Goal: Task Accomplishment & Management: Manage account settings

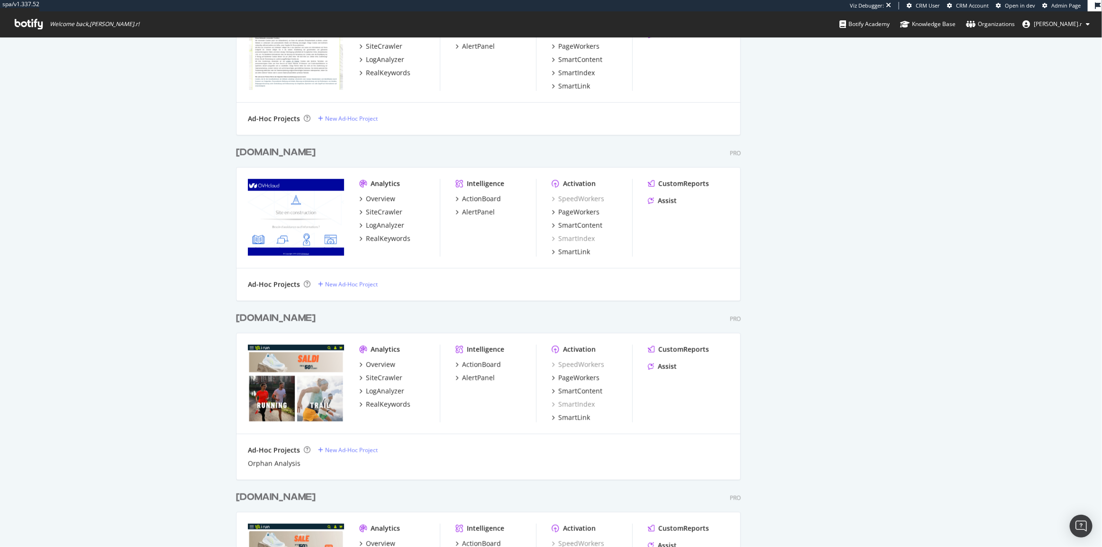
scroll to position [517, 0]
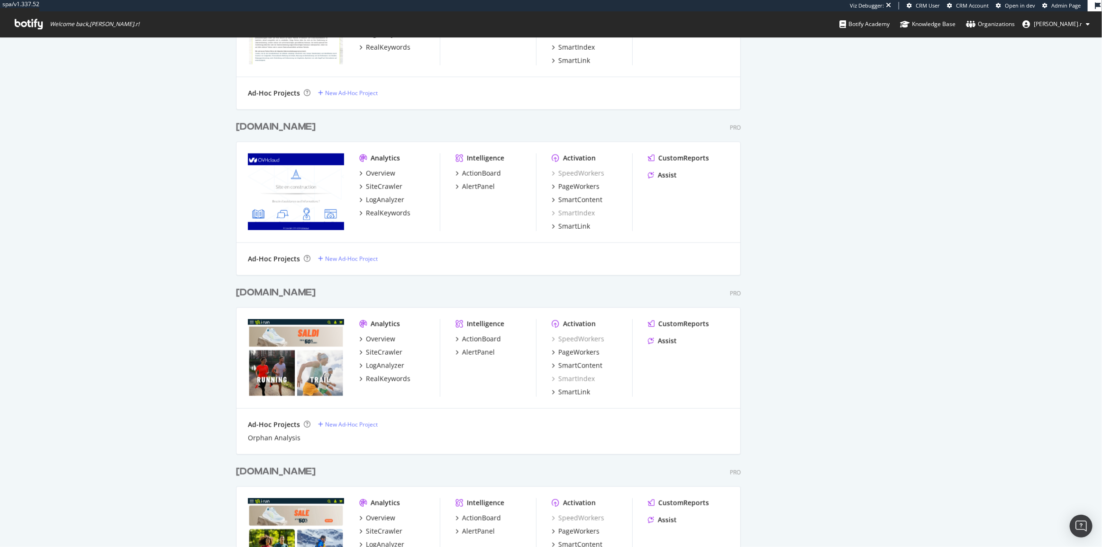
click at [258, 126] on div "[DOMAIN_NAME]" at bounding box center [276, 127] width 80 height 14
drag, startPoint x: 251, startPoint y: 291, endPoint x: 254, endPoint y: 318, distance: 26.2
click at [251, 291] on div "[DOMAIN_NAME]" at bounding box center [276, 293] width 80 height 14
click at [265, 474] on div "irun.com" at bounding box center [276, 472] width 80 height 14
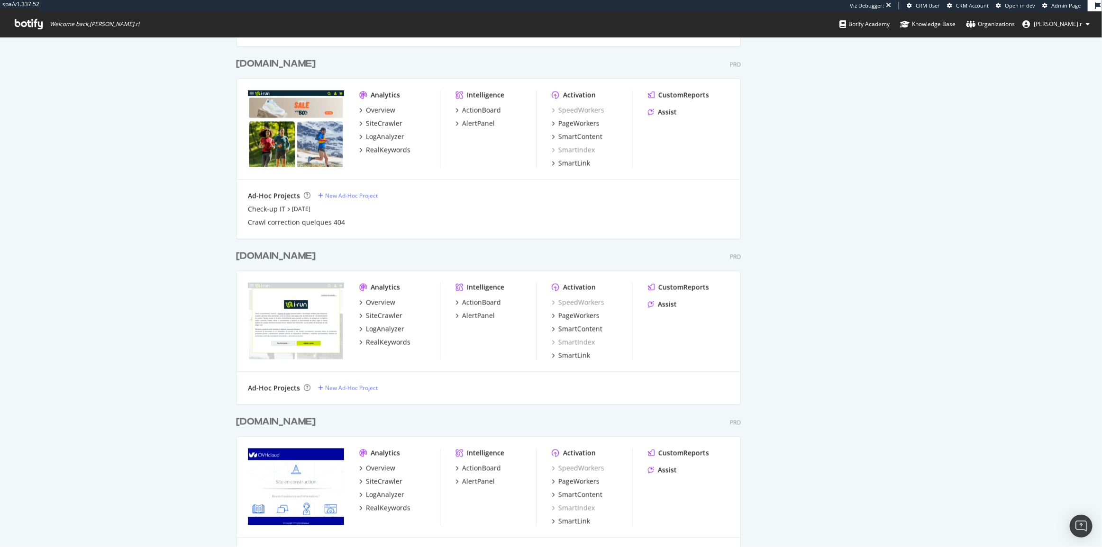
scroll to position [948, 0]
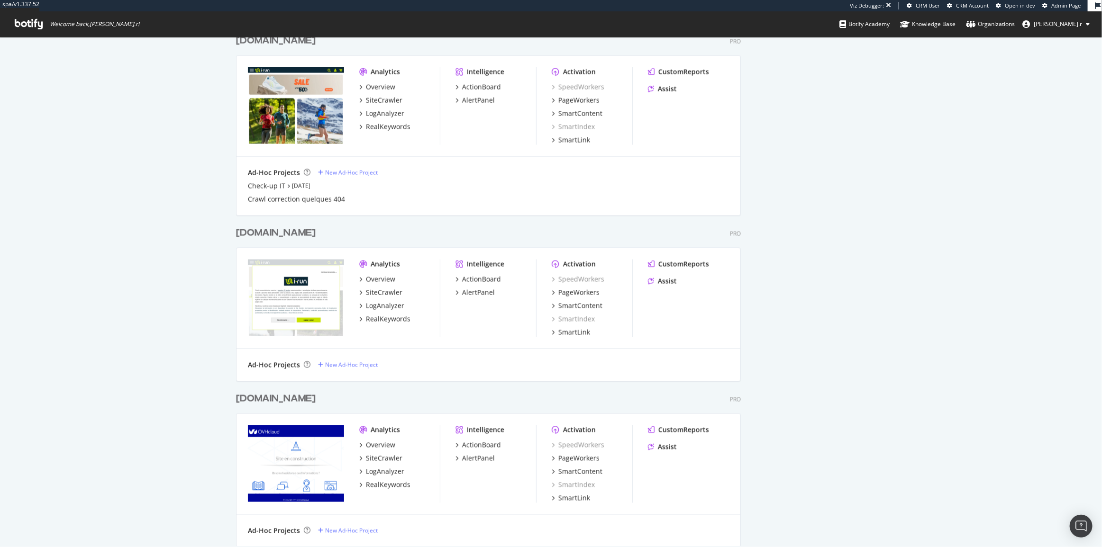
click at [247, 400] on div "irun.pt" at bounding box center [276, 399] width 80 height 14
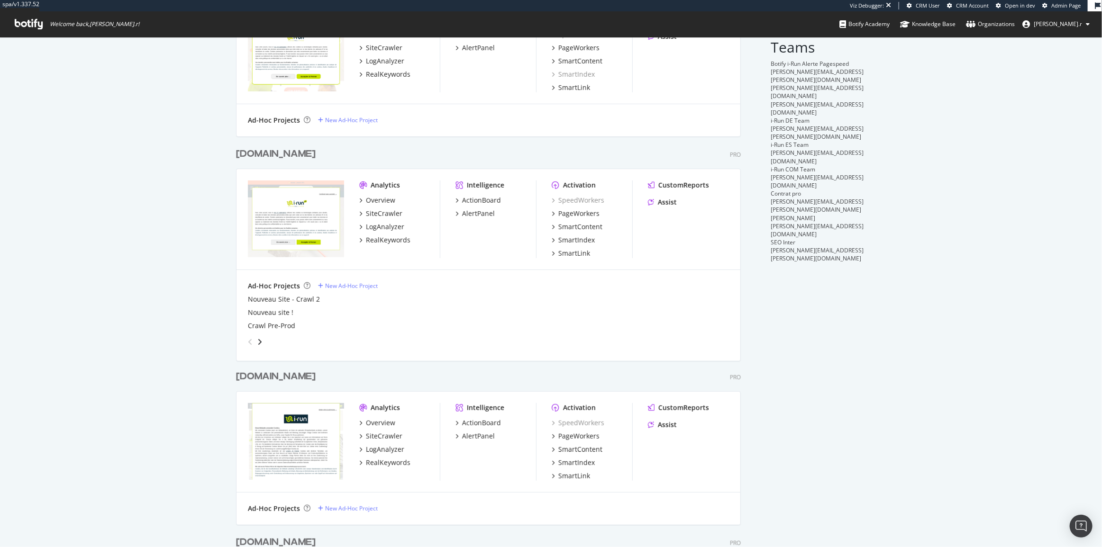
scroll to position [0, 0]
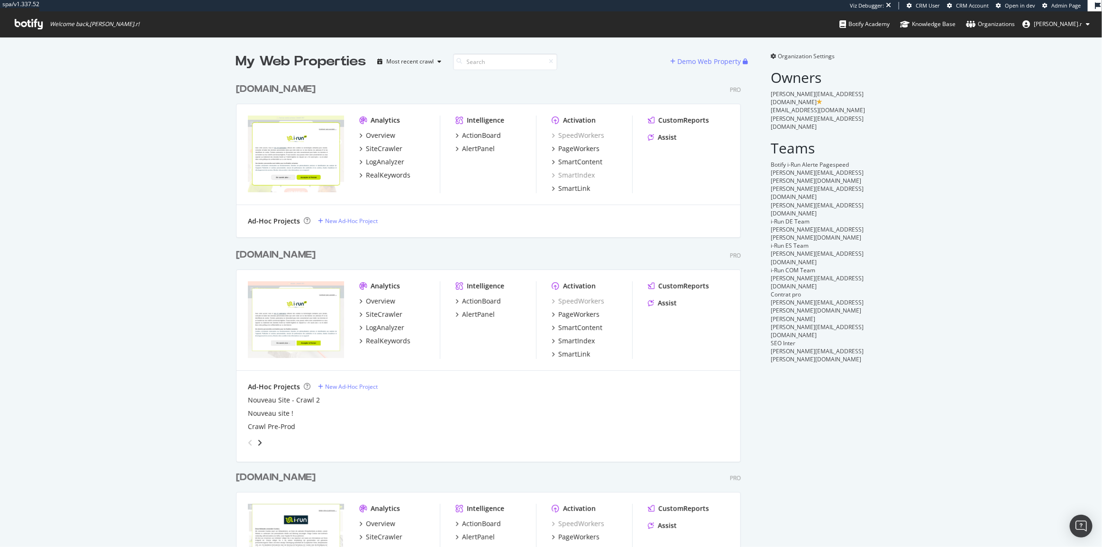
click at [246, 251] on div "irun.fr" at bounding box center [276, 255] width 80 height 14
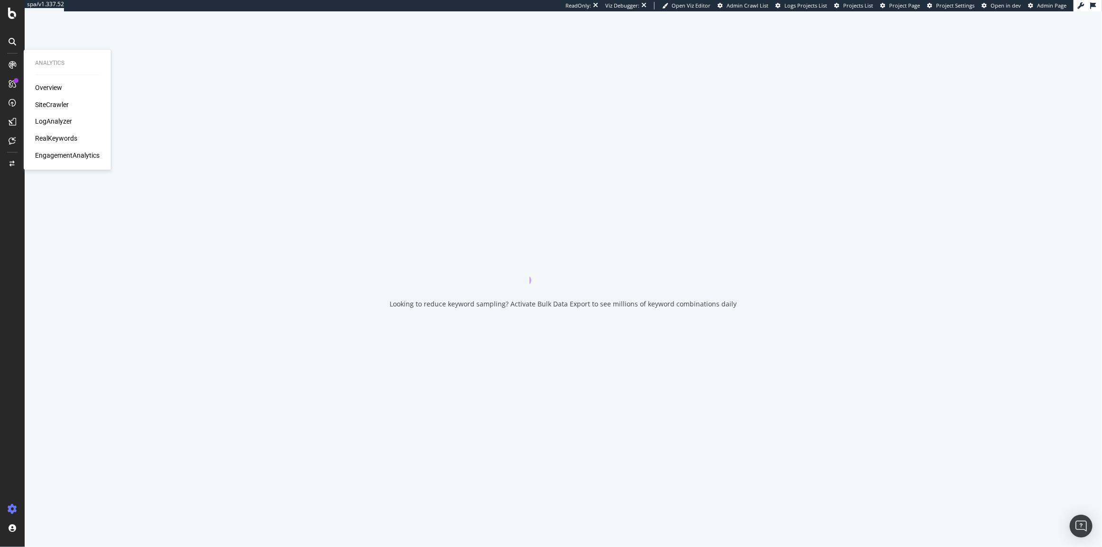
click at [65, 120] on div "LogAnalyzer" at bounding box center [53, 121] width 37 height 9
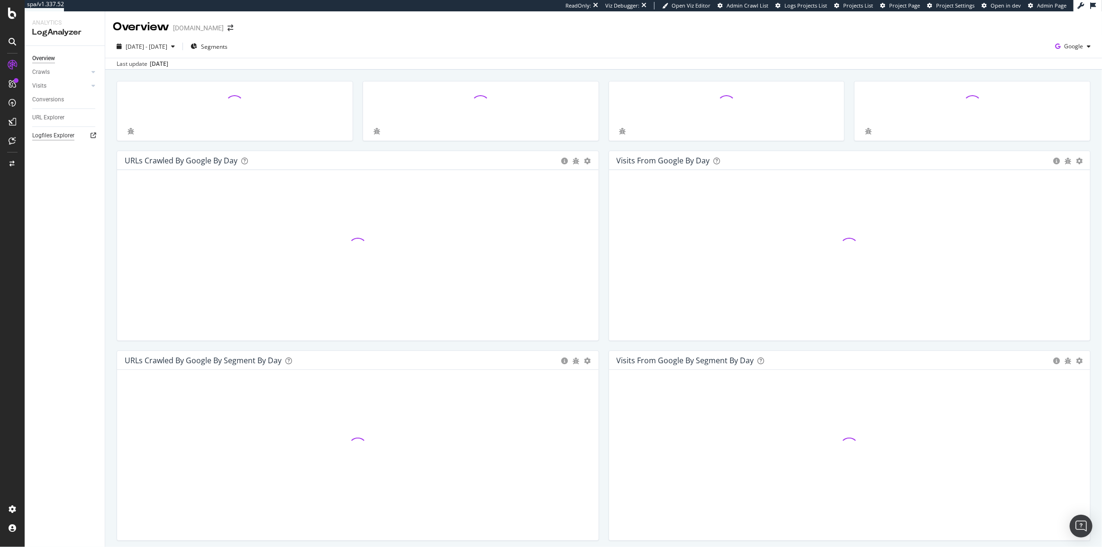
click at [43, 140] on div "Logfiles Explorer" at bounding box center [53, 136] width 42 height 10
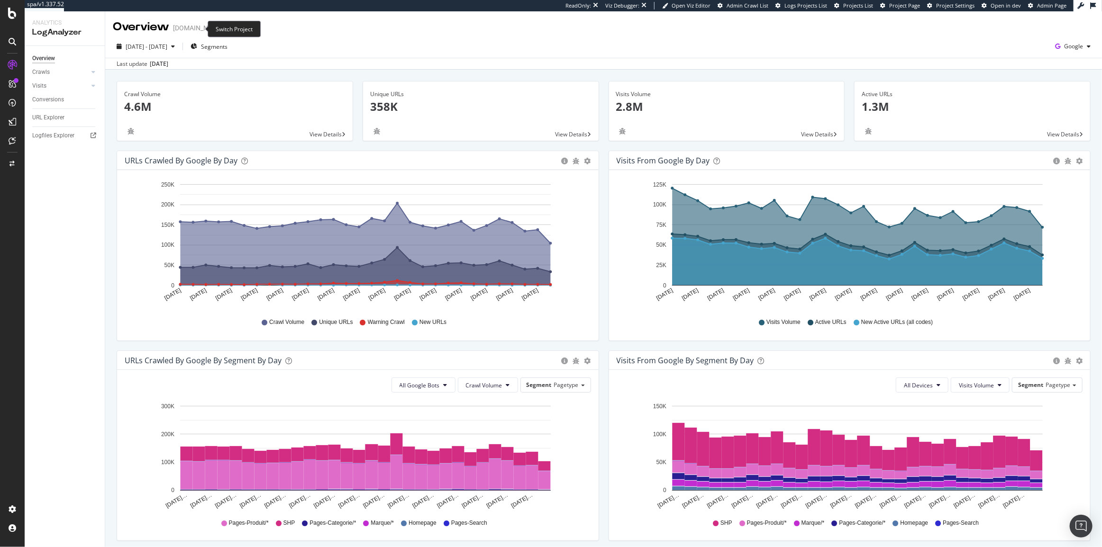
click at [227, 27] on icon "arrow-right-arrow-left" at bounding box center [230, 28] width 6 height 7
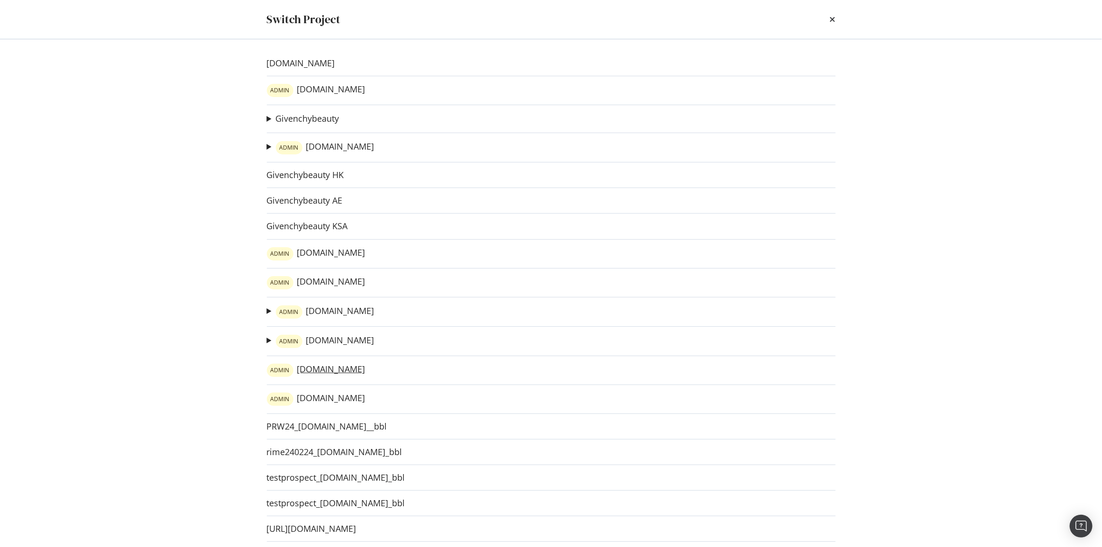
click at [317, 374] on link "ADMIN irun.es" at bounding box center [316, 370] width 99 height 13
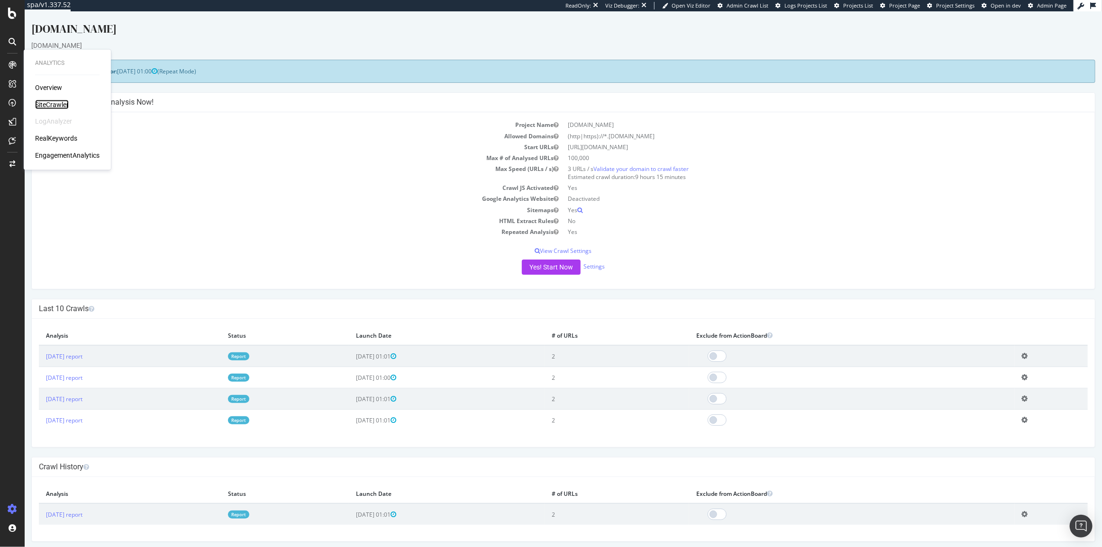
click at [50, 106] on div "SiteCrawler" at bounding box center [52, 104] width 34 height 9
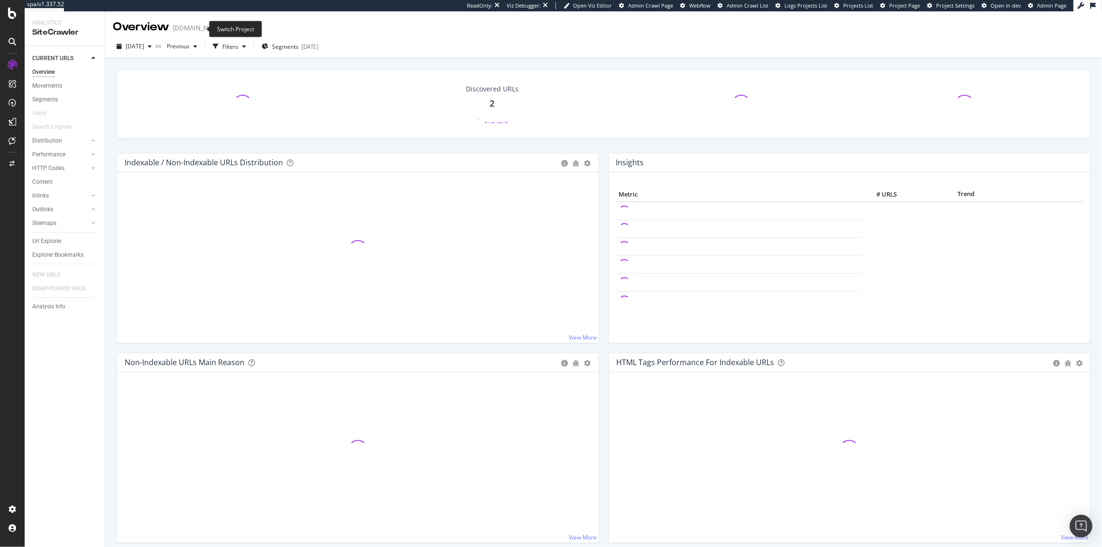
click at [227, 29] on icon "arrow-right-arrow-left" at bounding box center [230, 28] width 6 height 7
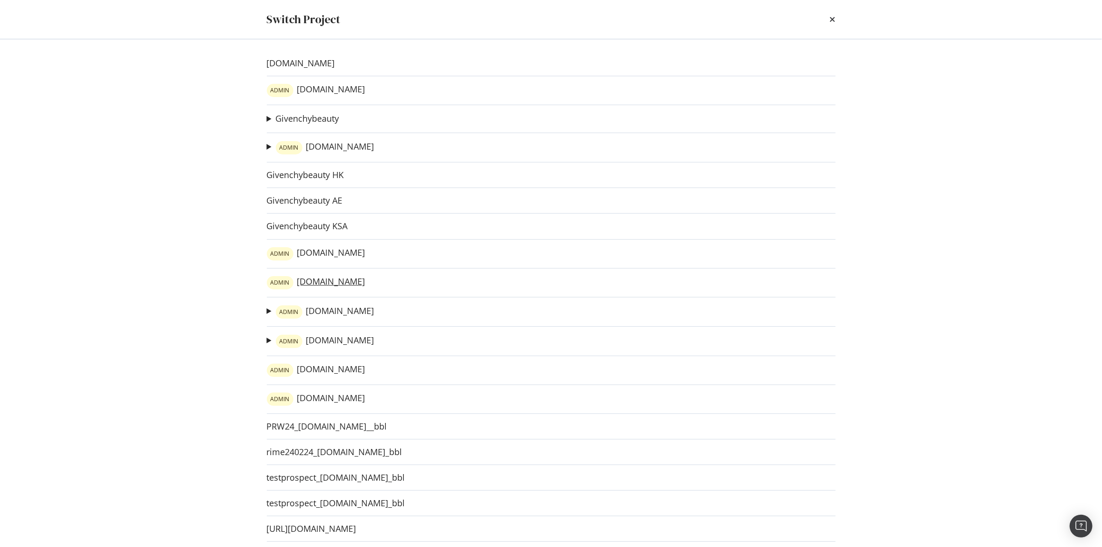
click at [308, 282] on link "ADMIN irun.at" at bounding box center [316, 282] width 99 height 13
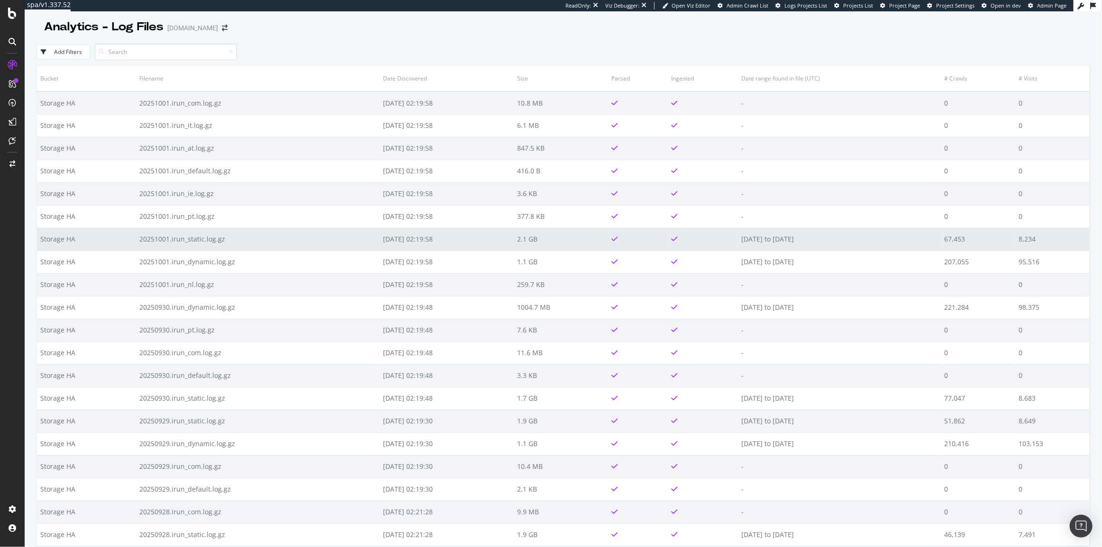
click at [244, 242] on td "20251001.irun_static.log.gz" at bounding box center [258, 239] width 244 height 23
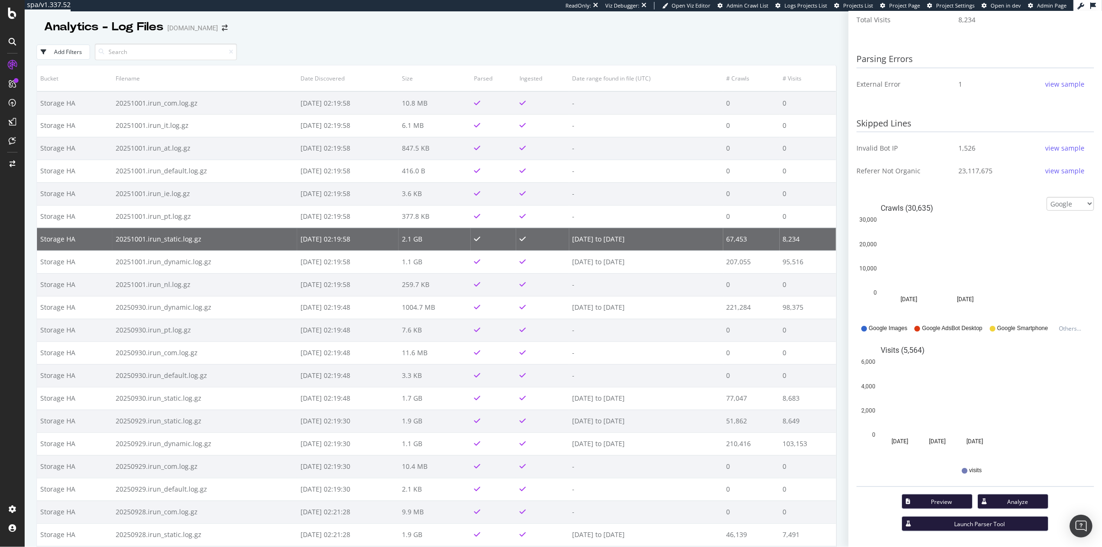
scroll to position [267, 0]
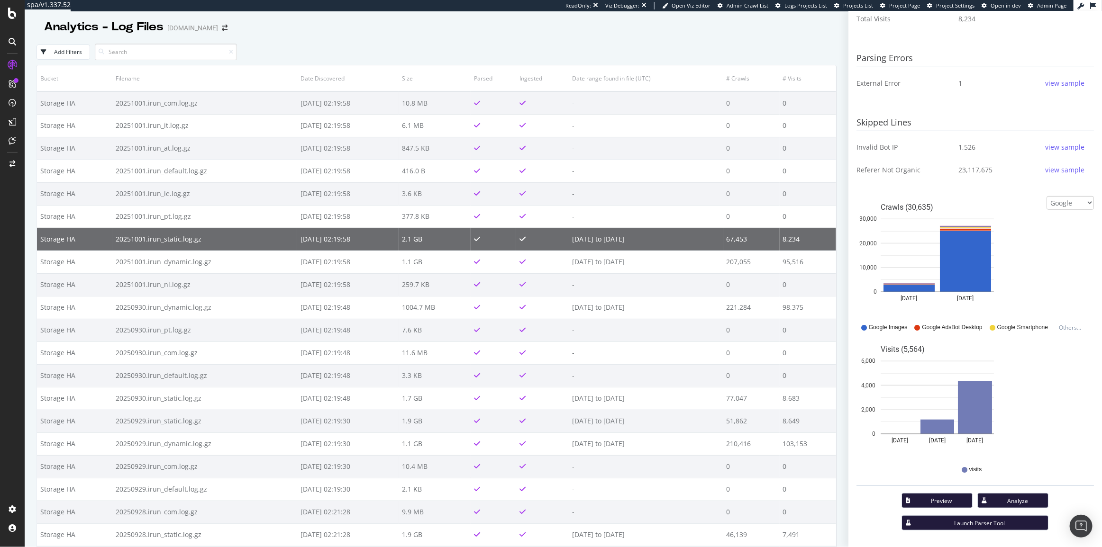
click at [918, 503] on div "Preview" at bounding box center [941, 501] width 47 height 8
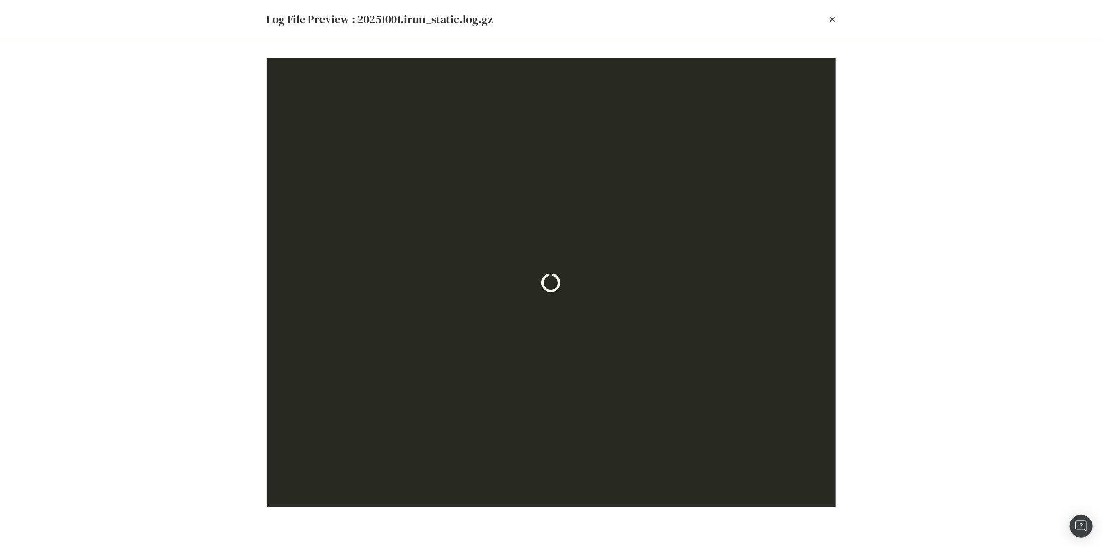
scroll to position [0, 0]
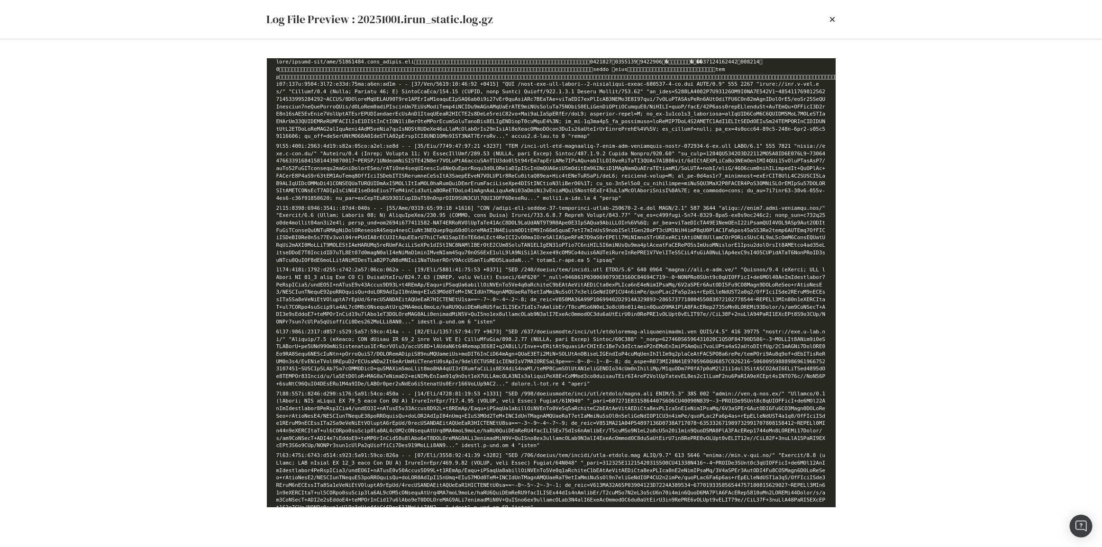
click at [442, 192] on li "modal" at bounding box center [551, 173] width 550 height 60
click at [453, 205] on li "modal" at bounding box center [551, 235] width 550 height 60
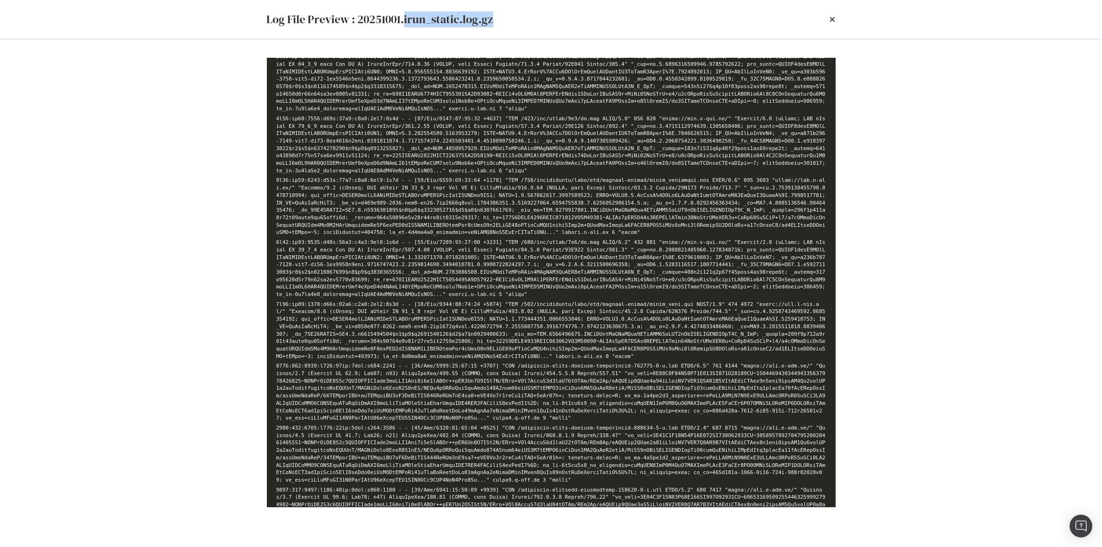
drag, startPoint x: 403, startPoint y: 18, endPoint x: 500, endPoint y: 18, distance: 97.6
click at [500, 18] on div "Log File Preview : 20251001.irun_static.log.gz" at bounding box center [551, 19] width 569 height 16
drag, startPoint x: 506, startPoint y: 18, endPoint x: 403, endPoint y: 14, distance: 102.5
click at [403, 14] on div "Log File Preview : 20251001.irun_static.log.gz" at bounding box center [551, 19] width 569 height 16
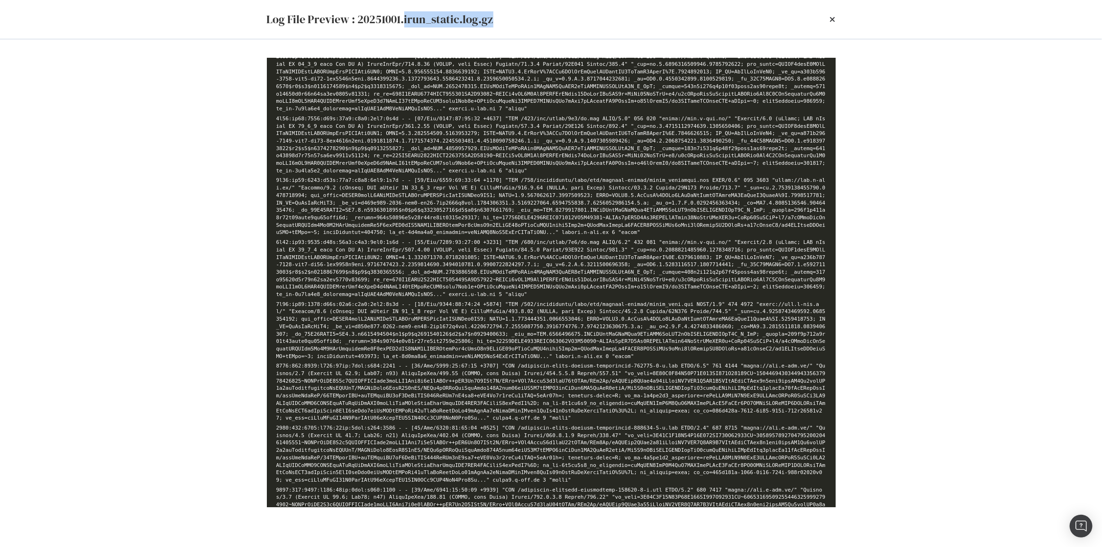
copy div "irun_static.log.gz"
click at [573, 37] on div "Log File Preview : 20251001.irun_static.log.gz" at bounding box center [551, 19] width 607 height 39
drag, startPoint x: 528, startPoint y: 19, endPoint x: 360, endPoint y: 28, distance: 169.0
click at [360, 28] on div "Log File Preview : 20251001.irun_static.log.gz" at bounding box center [551, 19] width 607 height 39
copy div "20251001.irun_static.log.gz"
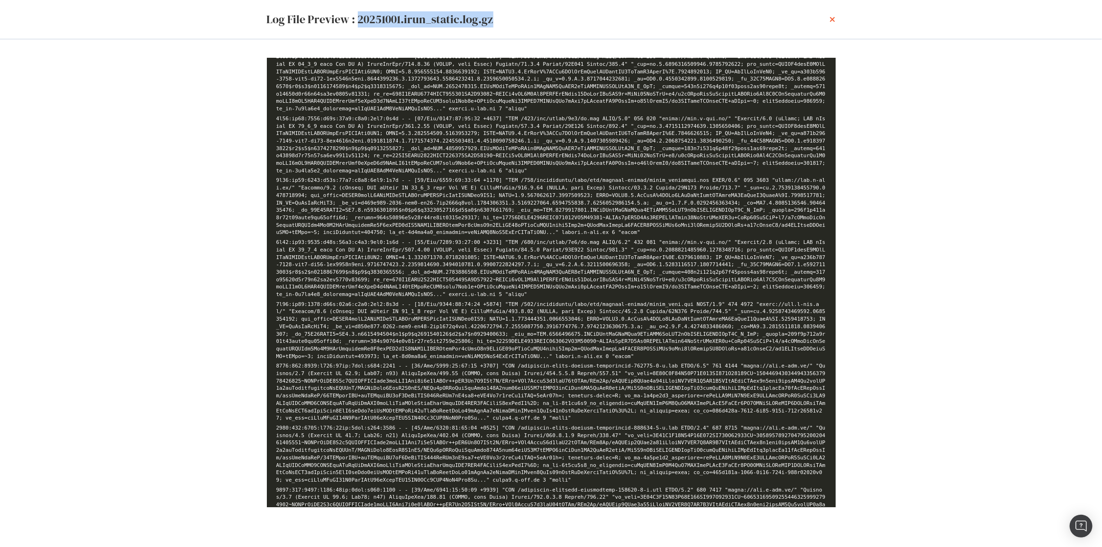
click at [832, 18] on icon "times" at bounding box center [833, 20] width 6 height 8
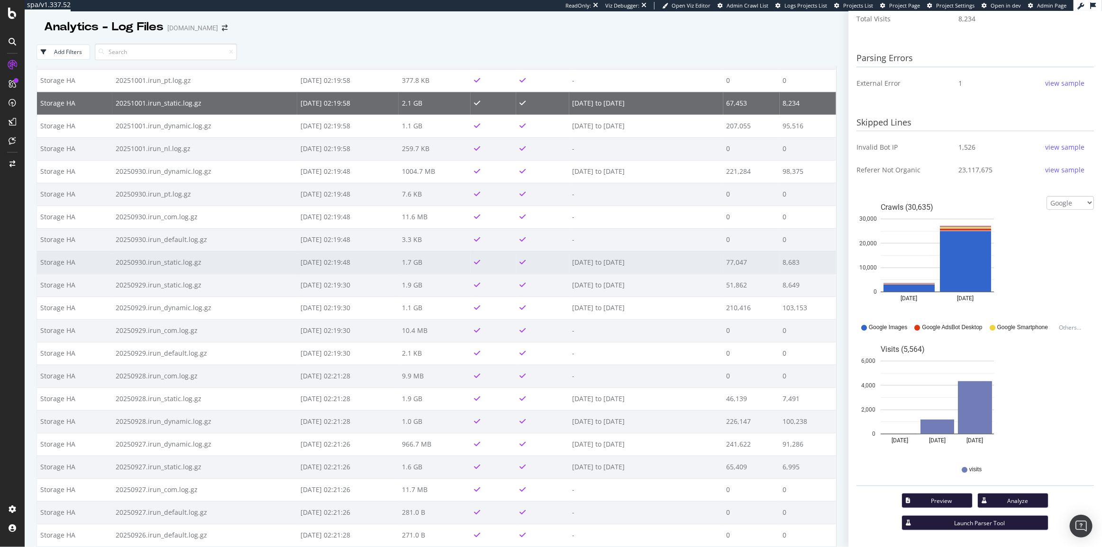
scroll to position [129, 0]
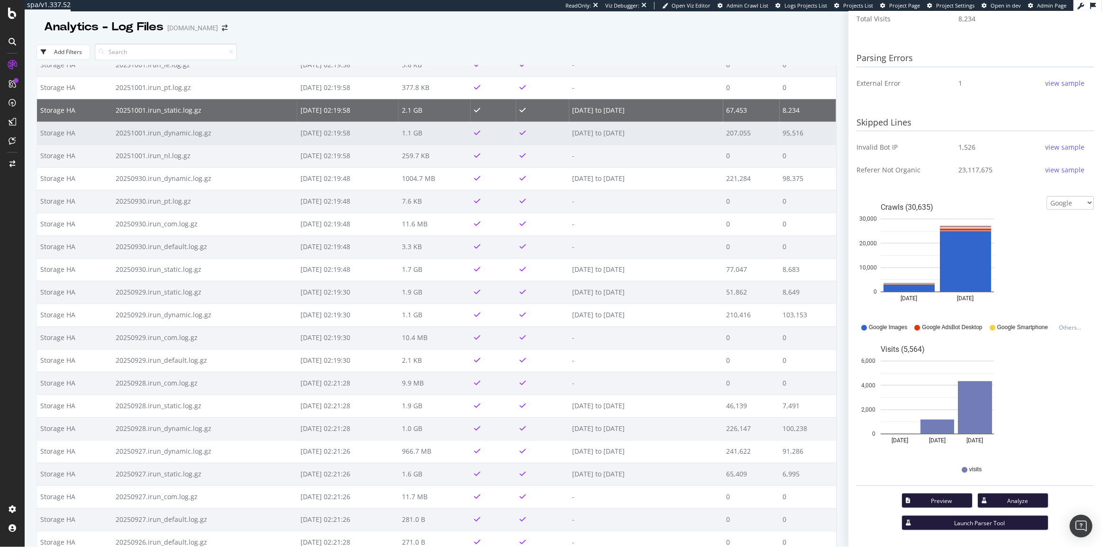
click at [232, 134] on td "20251001.irun_dynamic.log.gz" at bounding box center [204, 133] width 185 height 23
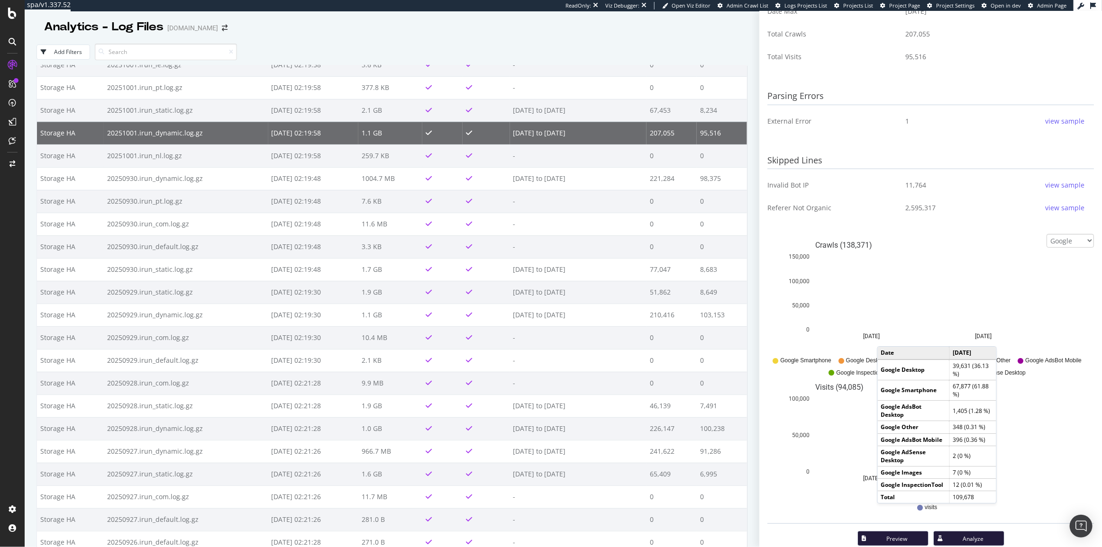
scroll to position [267, 0]
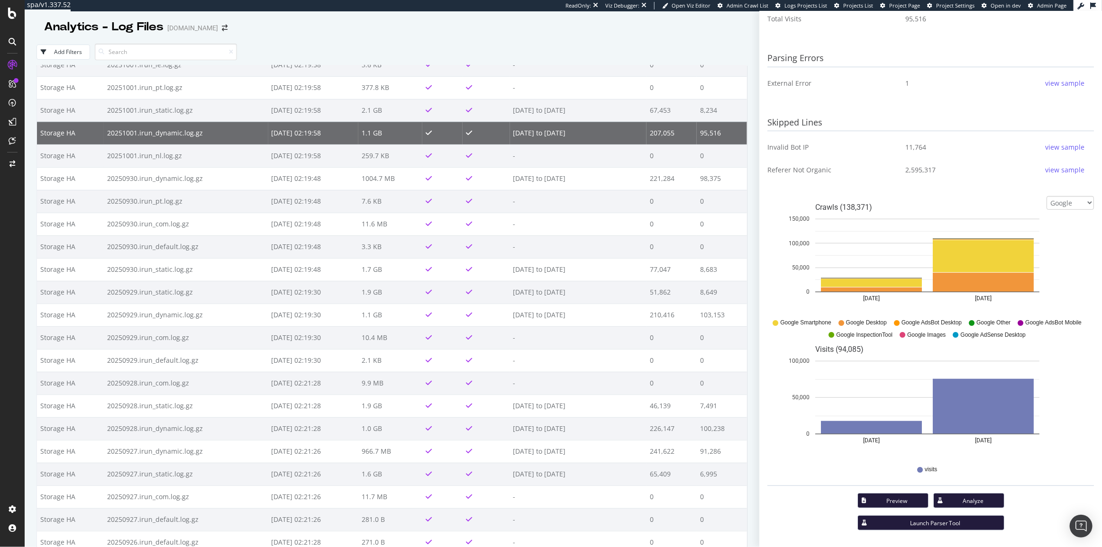
click at [886, 499] on div "Preview" at bounding box center [896, 501] width 47 height 8
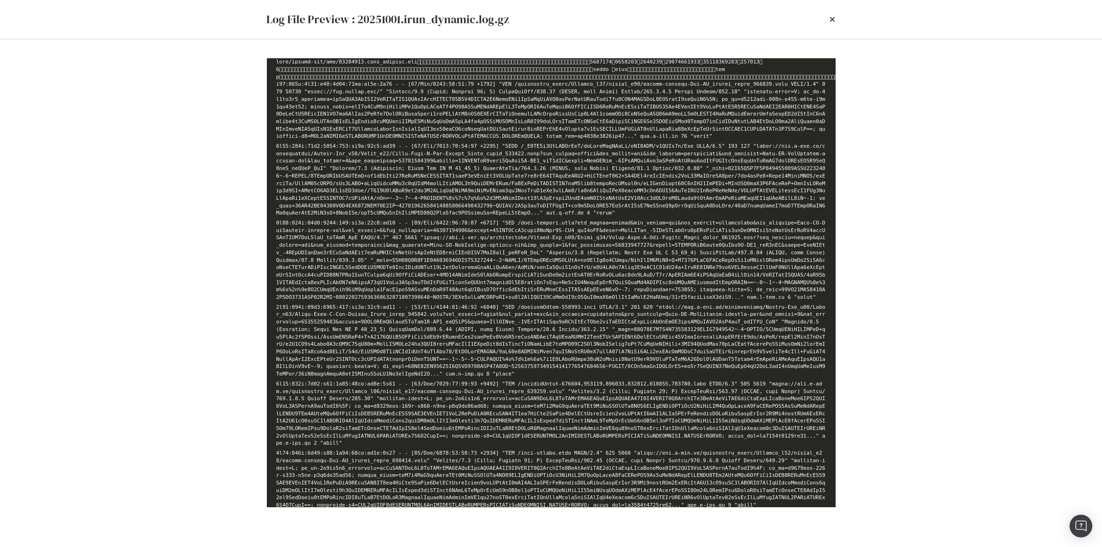
scroll to position [5763, 0]
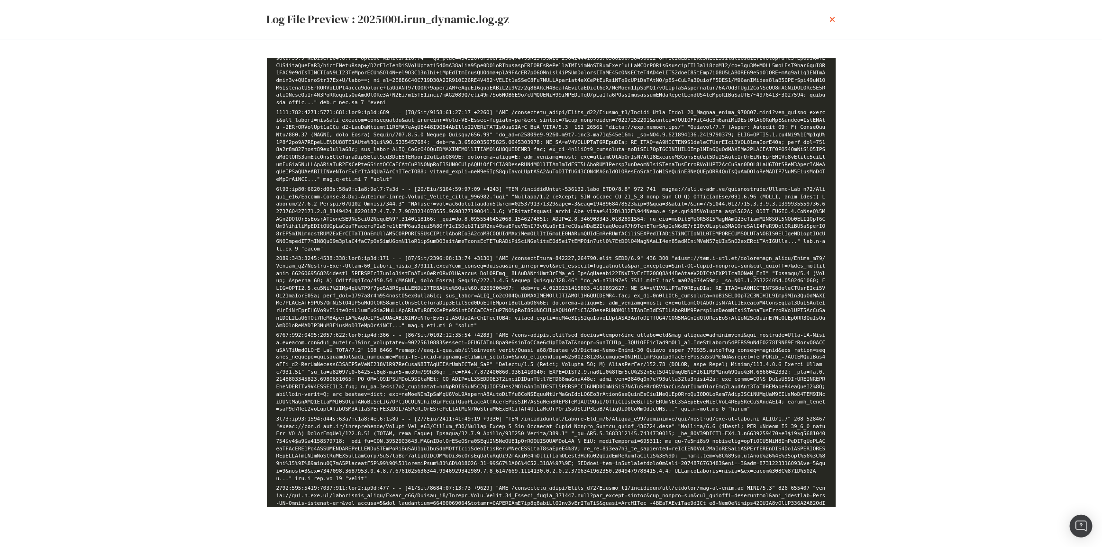
click at [830, 21] on icon "times" at bounding box center [833, 20] width 6 height 8
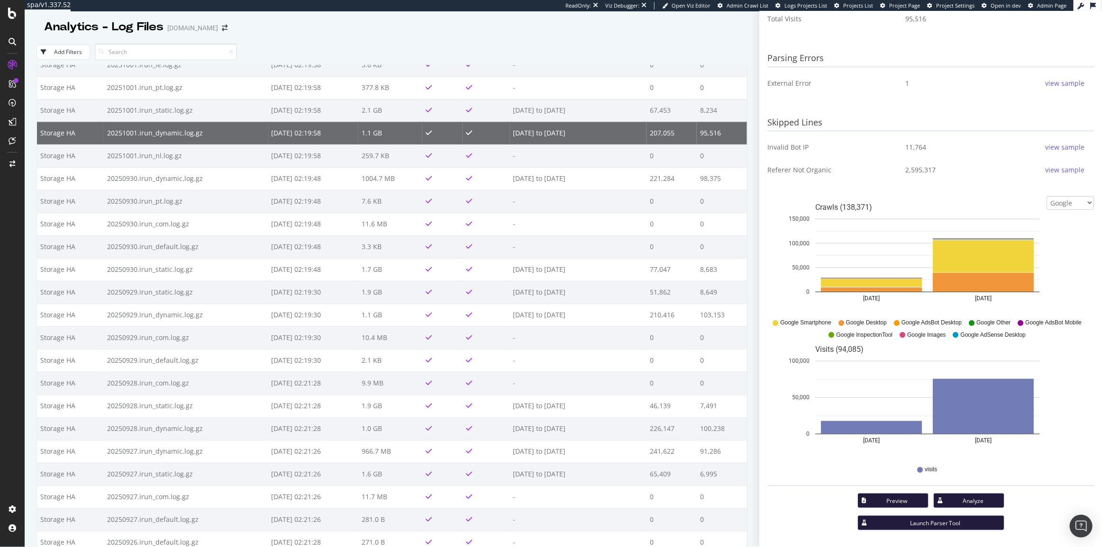
click at [901, 495] on button "Preview" at bounding box center [892, 500] width 71 height 15
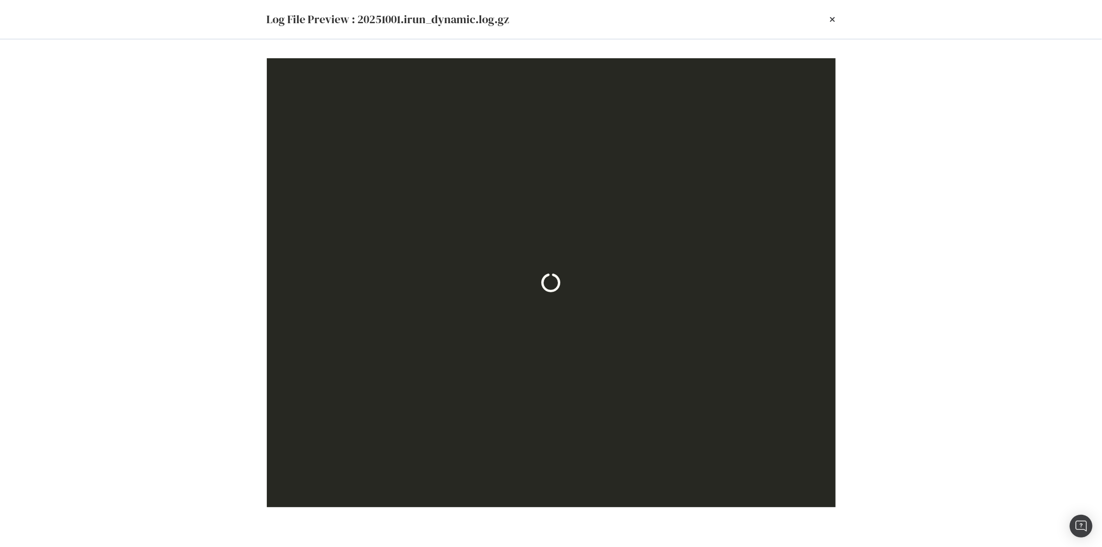
scroll to position [0, 0]
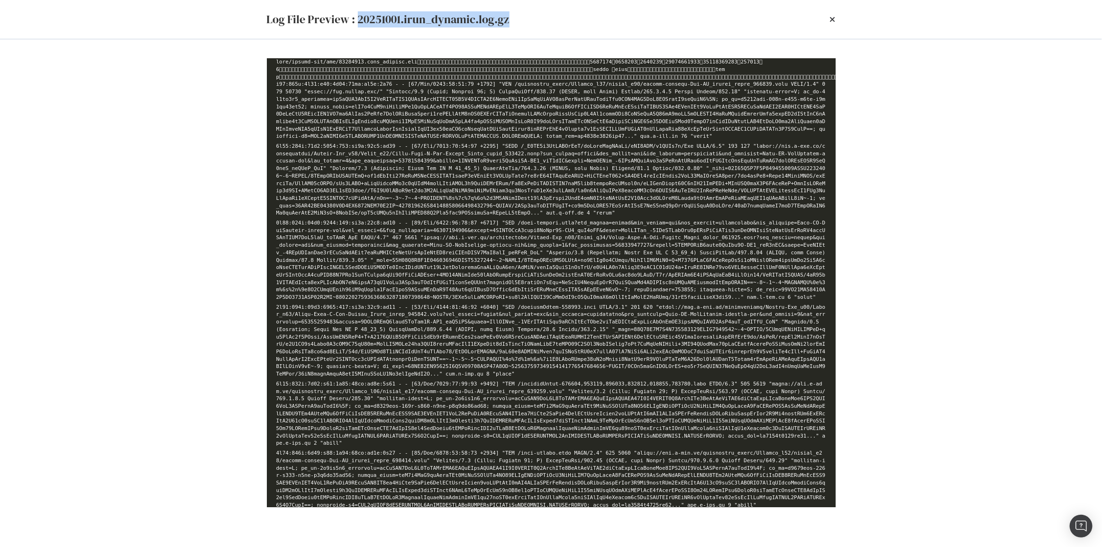
drag, startPoint x: 522, startPoint y: 17, endPoint x: 357, endPoint y: 22, distance: 165.5
click at [357, 22] on div "Log File Preview : 20251001.irun_dynamic.log.gz" at bounding box center [551, 19] width 569 height 16
copy div "20251001.irun_dynamic.log.gz"
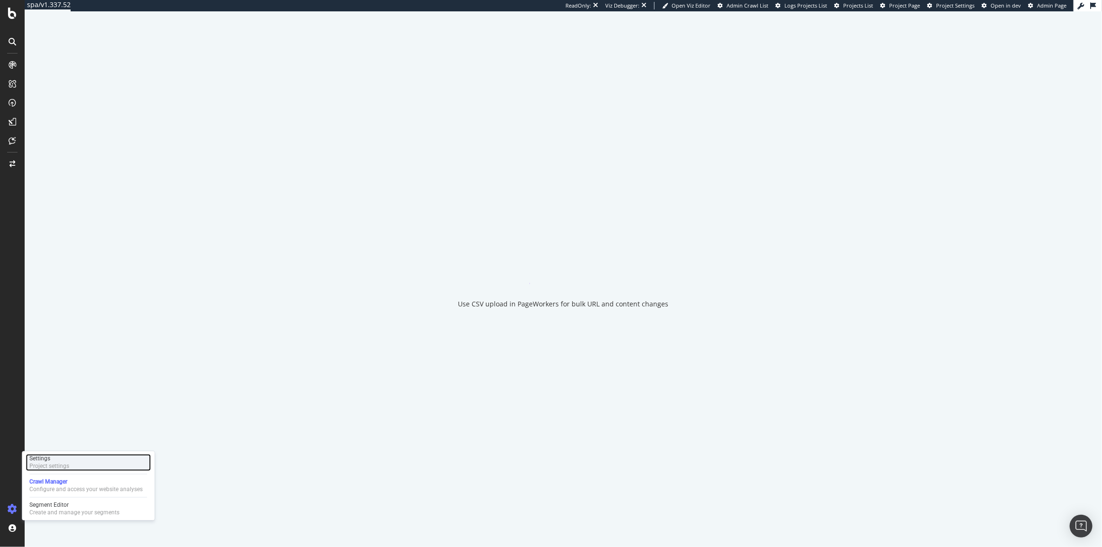
click at [59, 469] on div "Project settings" at bounding box center [49, 467] width 40 height 8
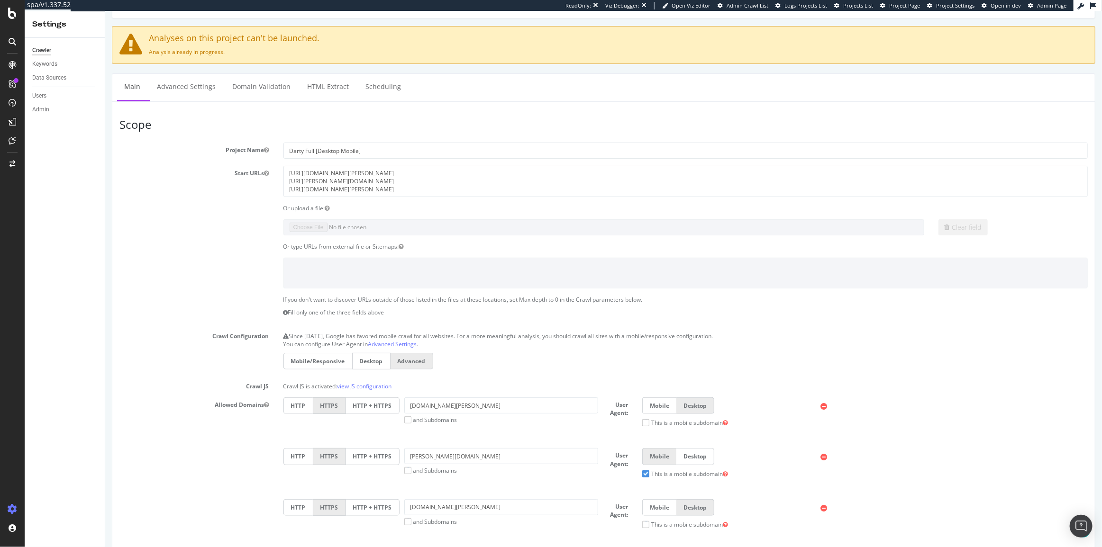
scroll to position [43, 0]
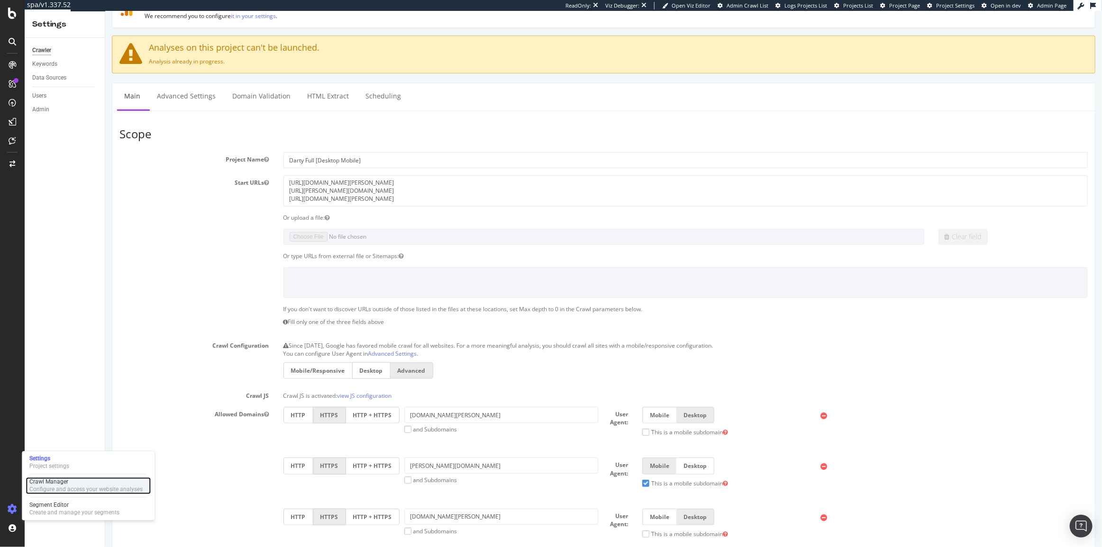
click at [65, 491] on div "Configure and access your website analyses" at bounding box center [85, 490] width 113 height 8
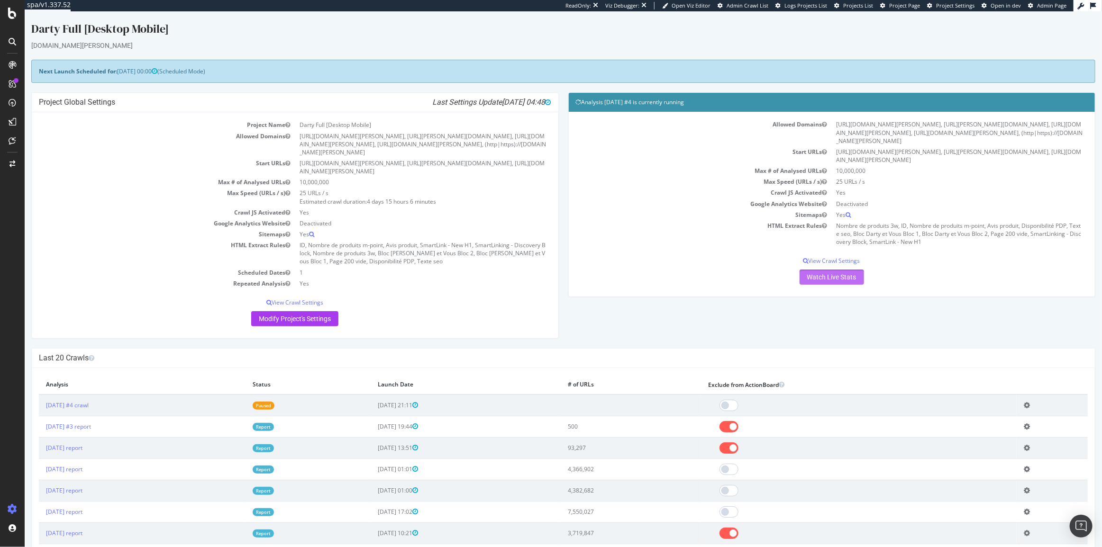
click at [850, 270] on link "Watch Live Stats" at bounding box center [831, 277] width 64 height 15
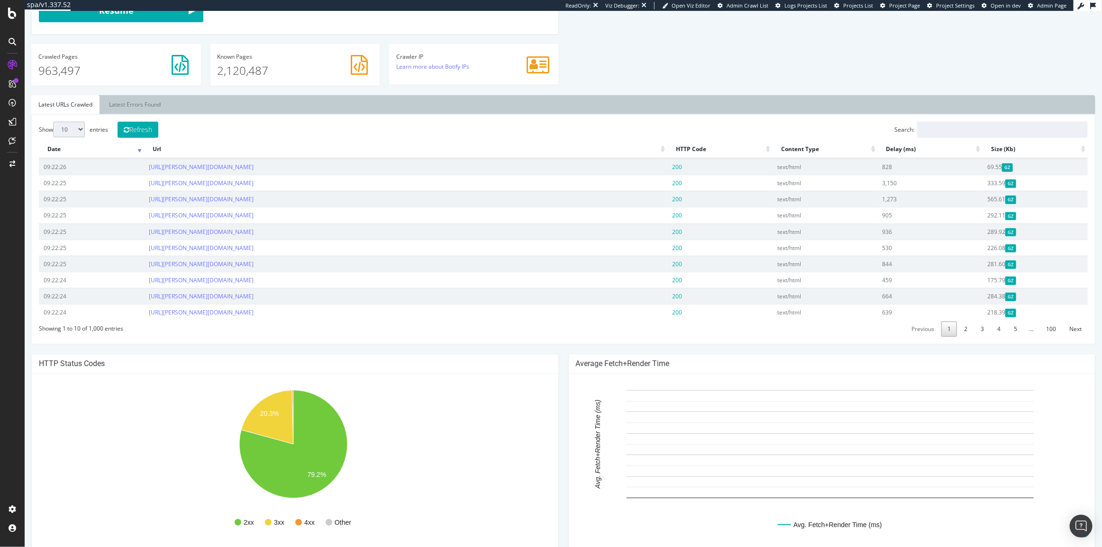
scroll to position [258, 0]
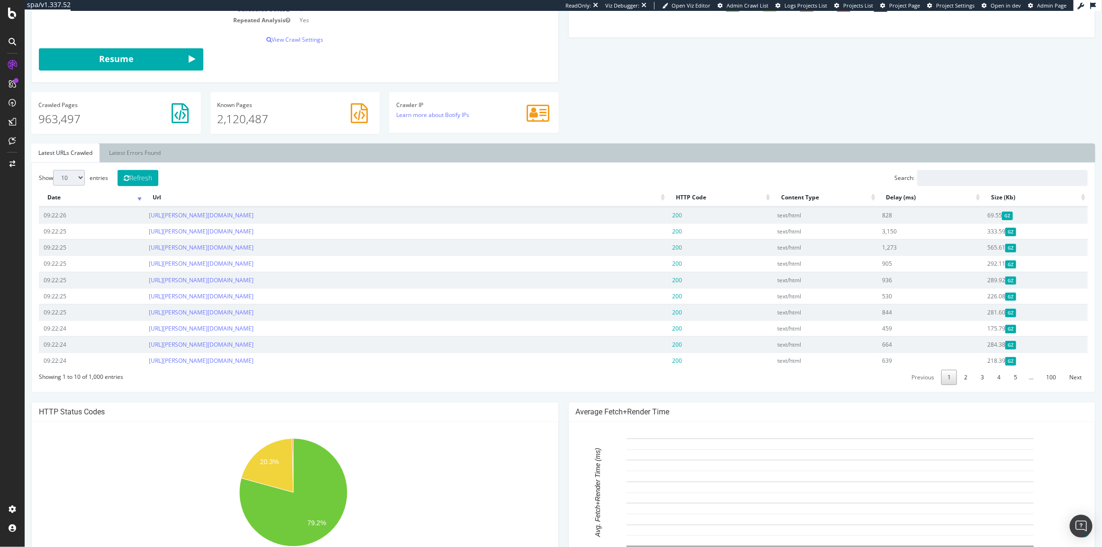
click at [69, 170] on select "10 25 50 100" at bounding box center [69, 178] width 32 height 16
select select "100"
click at [53, 170] on select "10 25 50 100" at bounding box center [69, 178] width 32 height 16
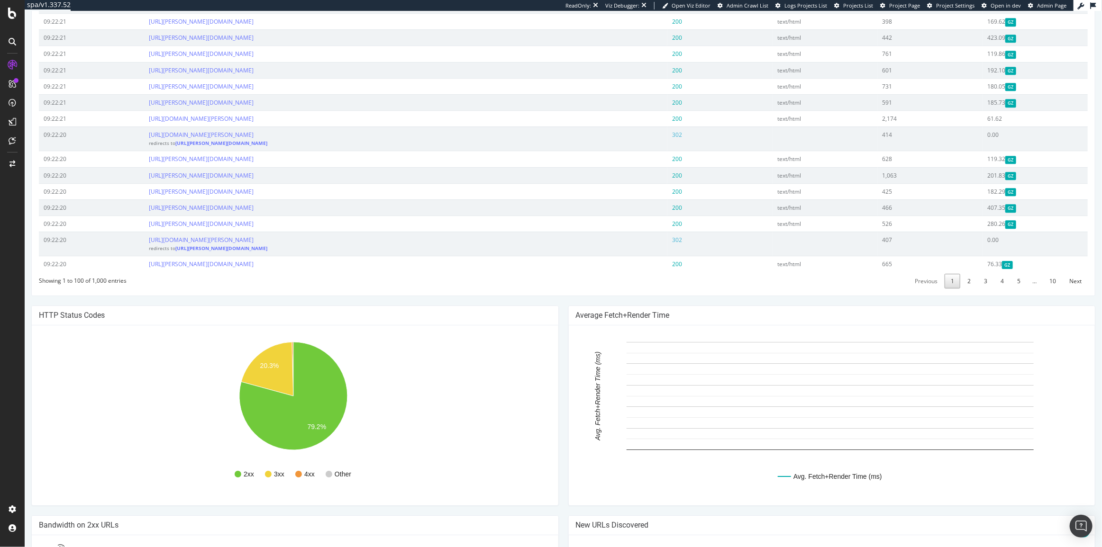
scroll to position [1885, 0]
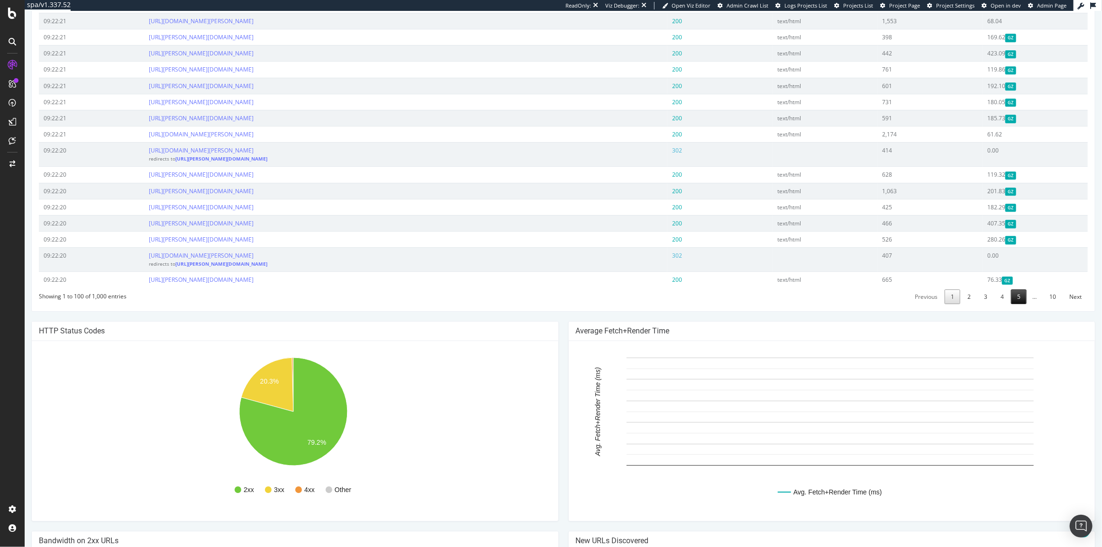
click at [1016, 290] on link "5" at bounding box center [1018, 297] width 16 height 15
